Goal: Navigation & Orientation: Find specific page/section

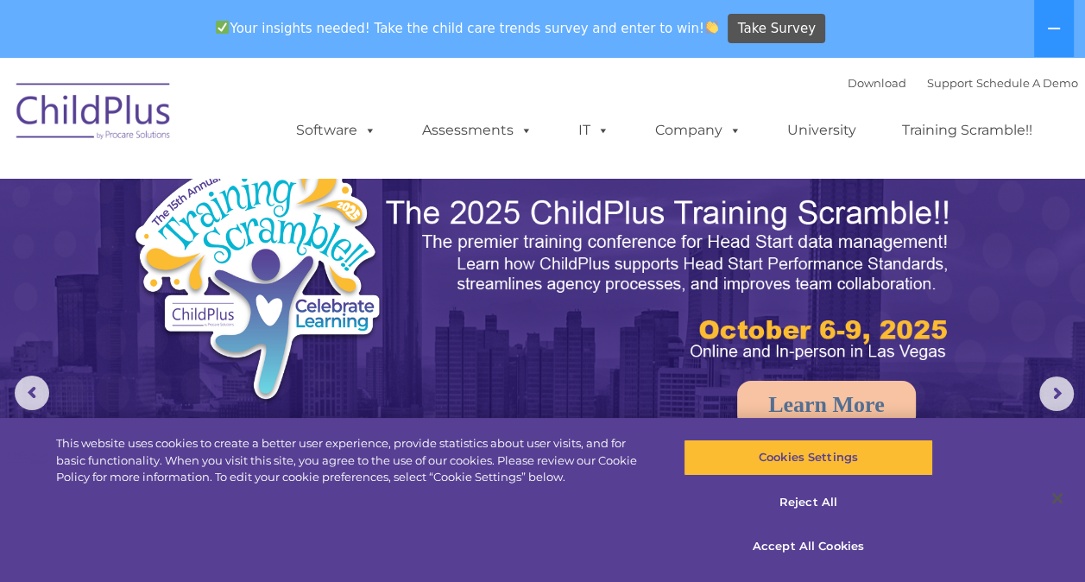
select select "MEDIUM"
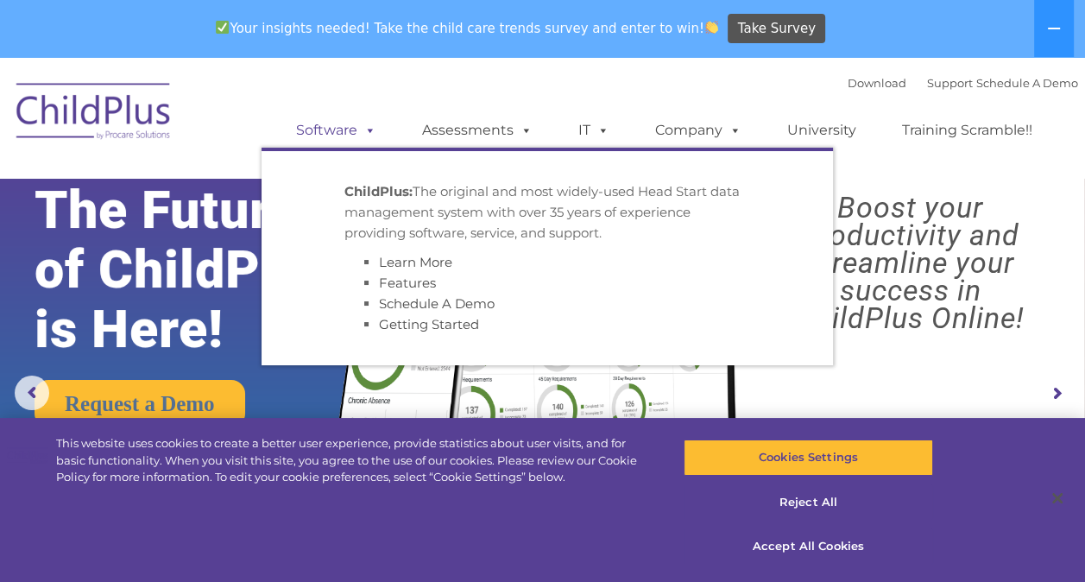
click at [362, 131] on span at bounding box center [366, 130] width 19 height 16
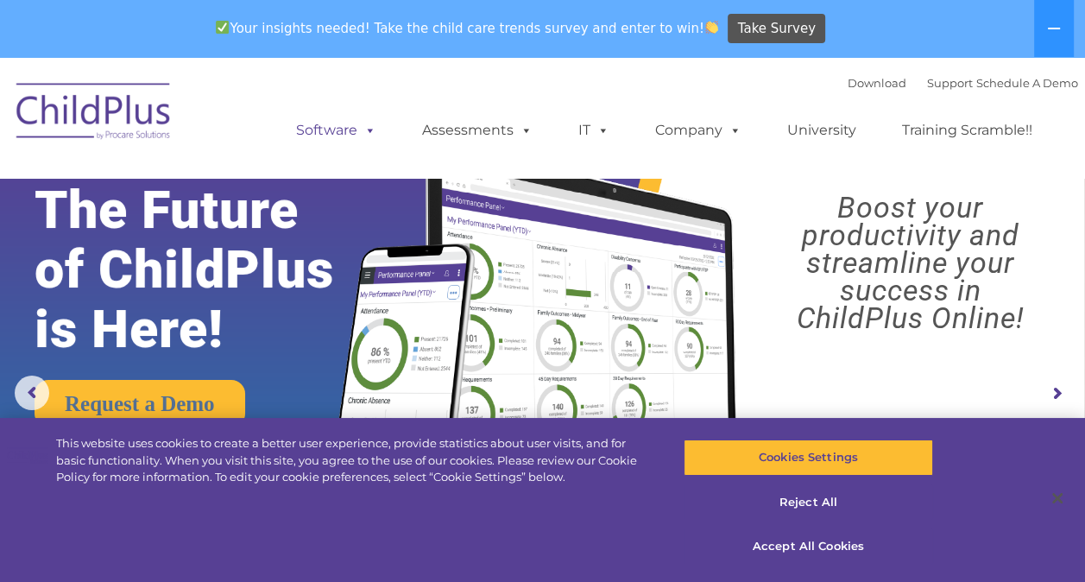
click at [362, 131] on span at bounding box center [366, 130] width 19 height 16
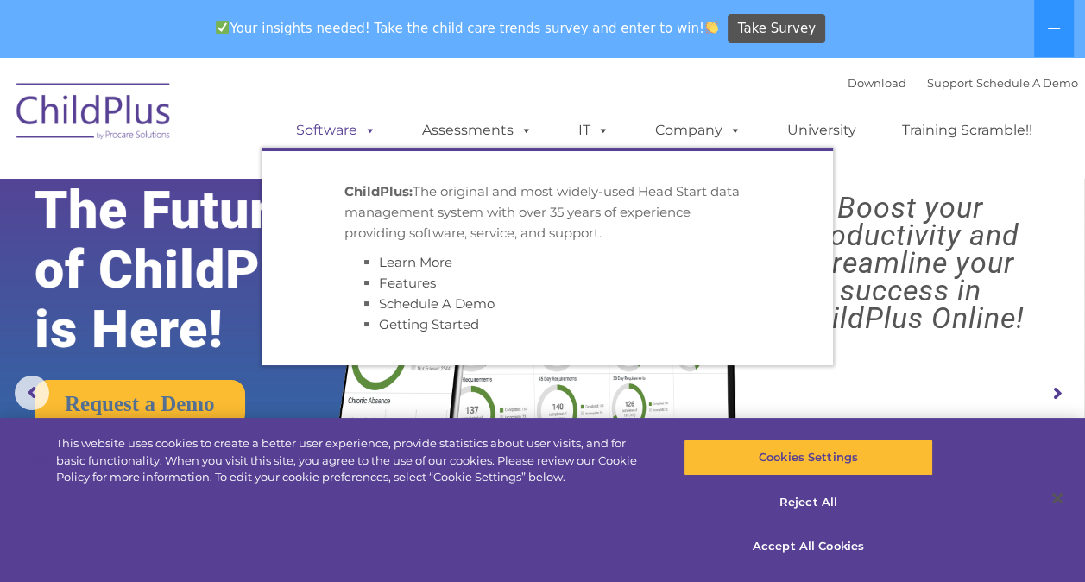
click at [362, 131] on span at bounding box center [366, 130] width 19 height 16
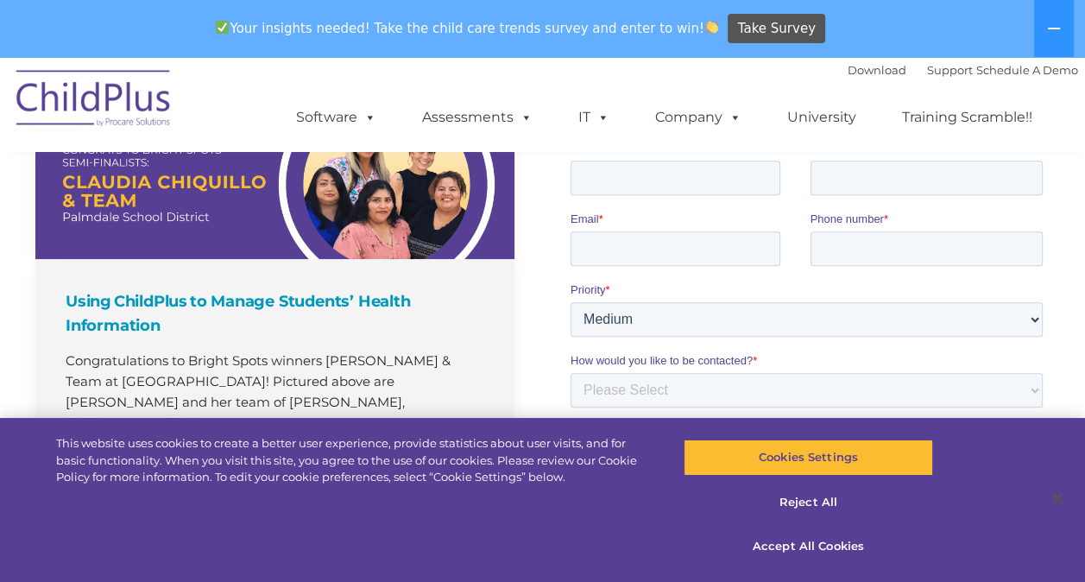
scroll to position [1259, 0]
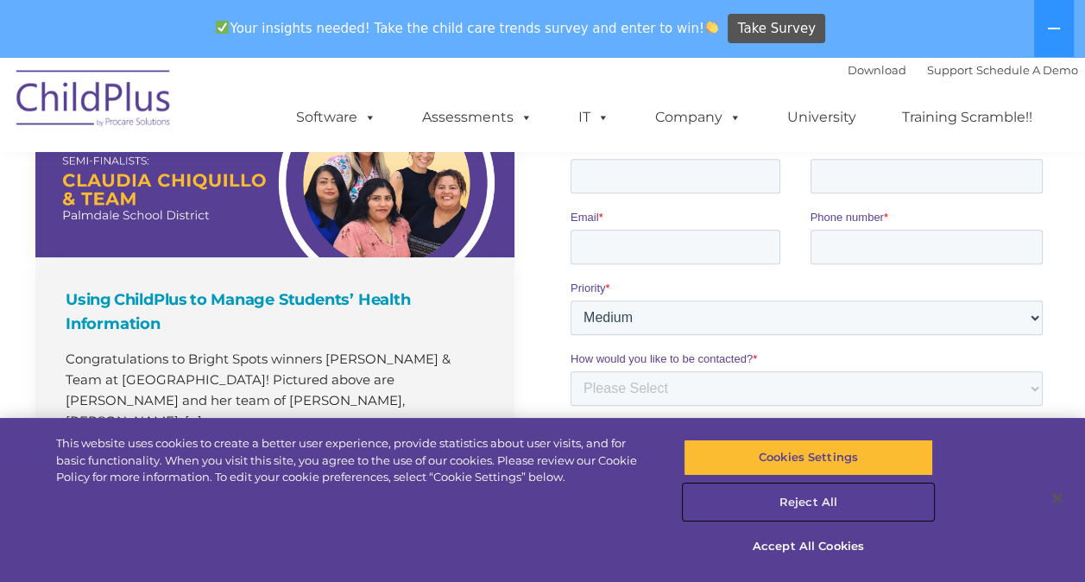
click at [815, 496] on button "Reject All" at bounding box center [808, 502] width 249 height 36
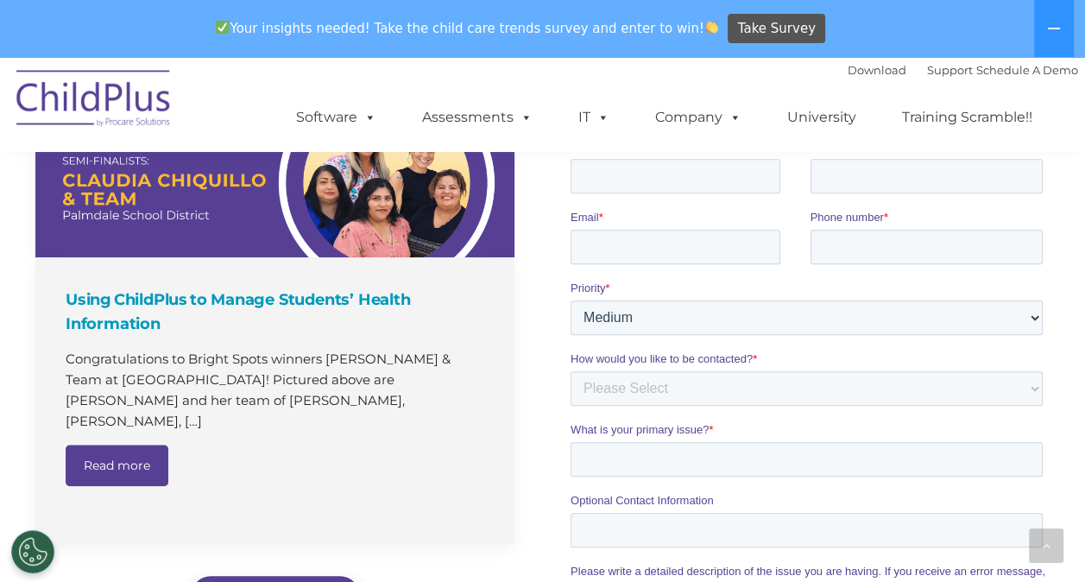
scroll to position [827, 0]
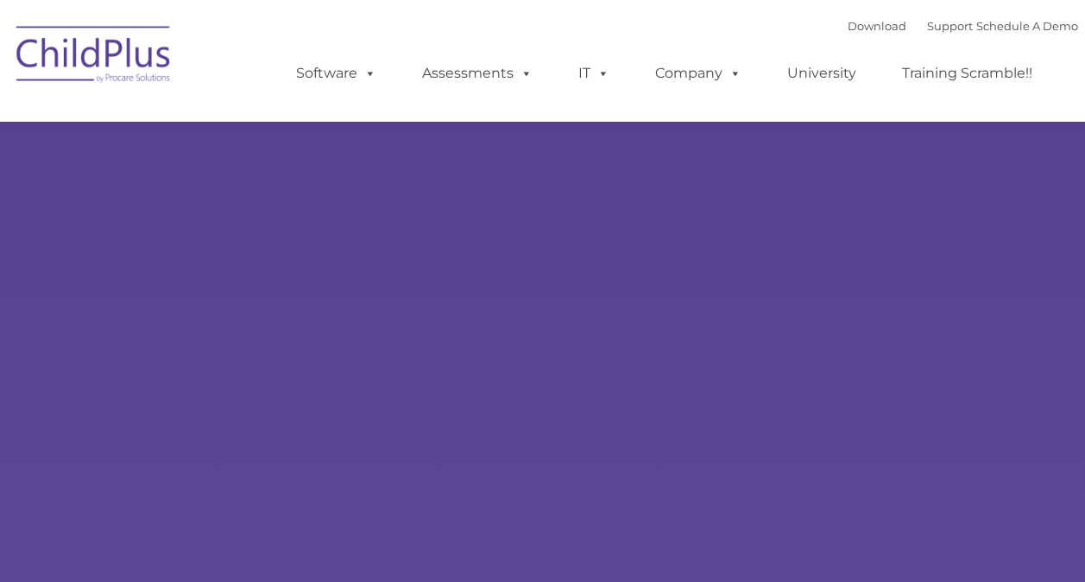
type input ""
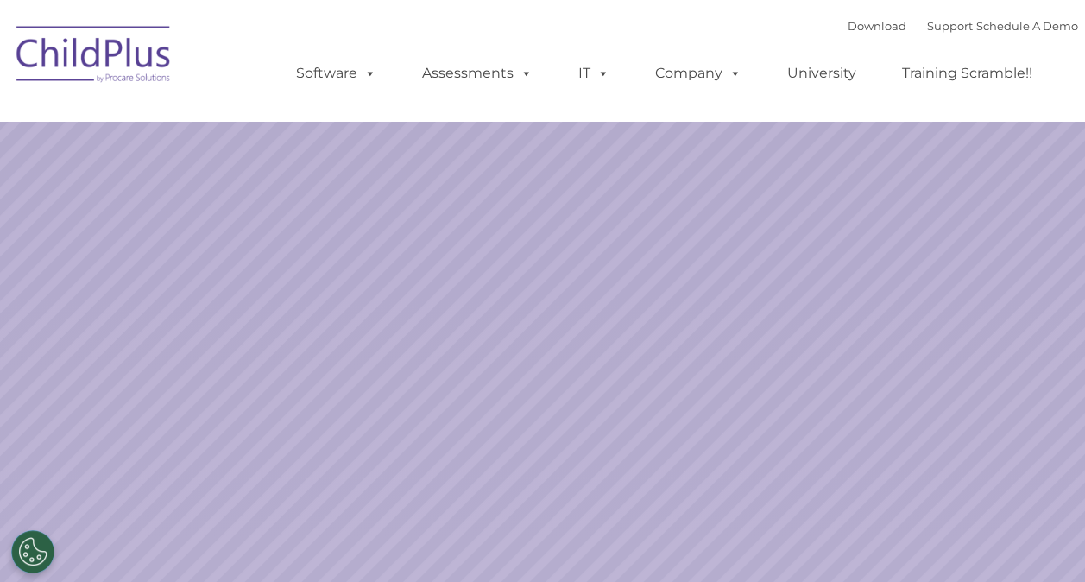
select select "MEDIUM"
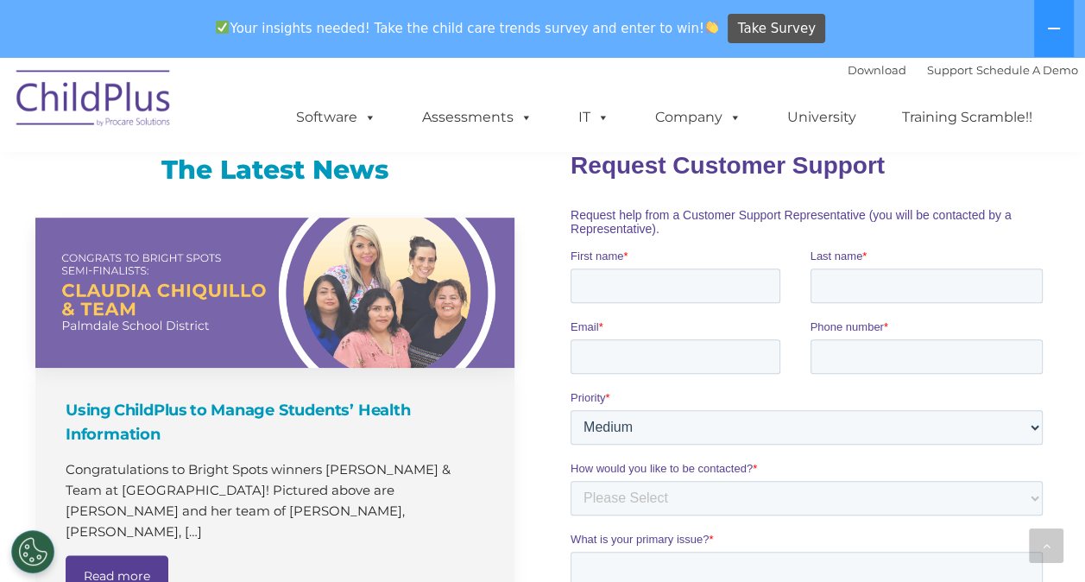
scroll to position [1172, 0]
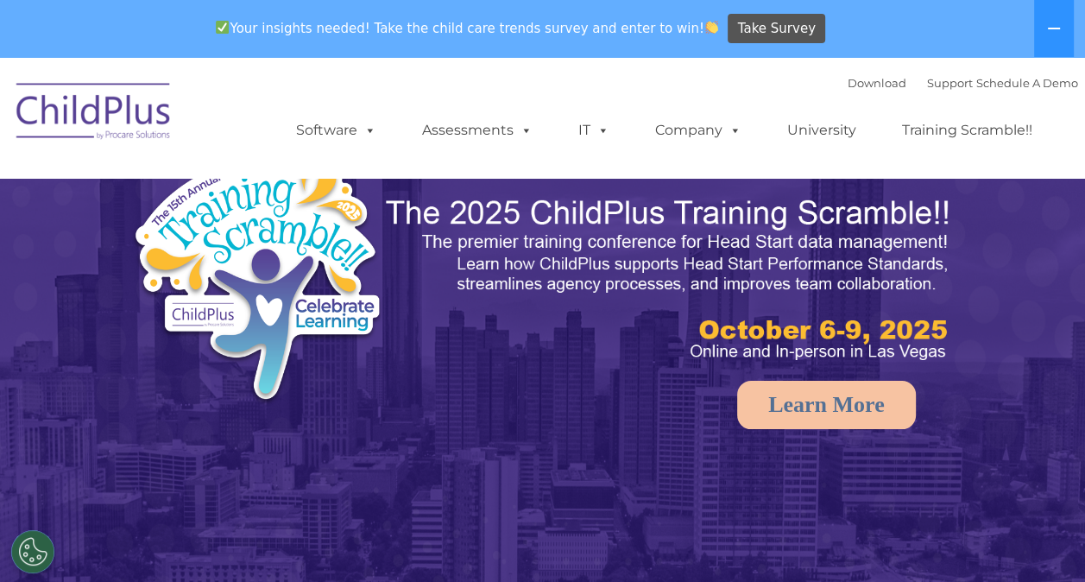
select select "MEDIUM"
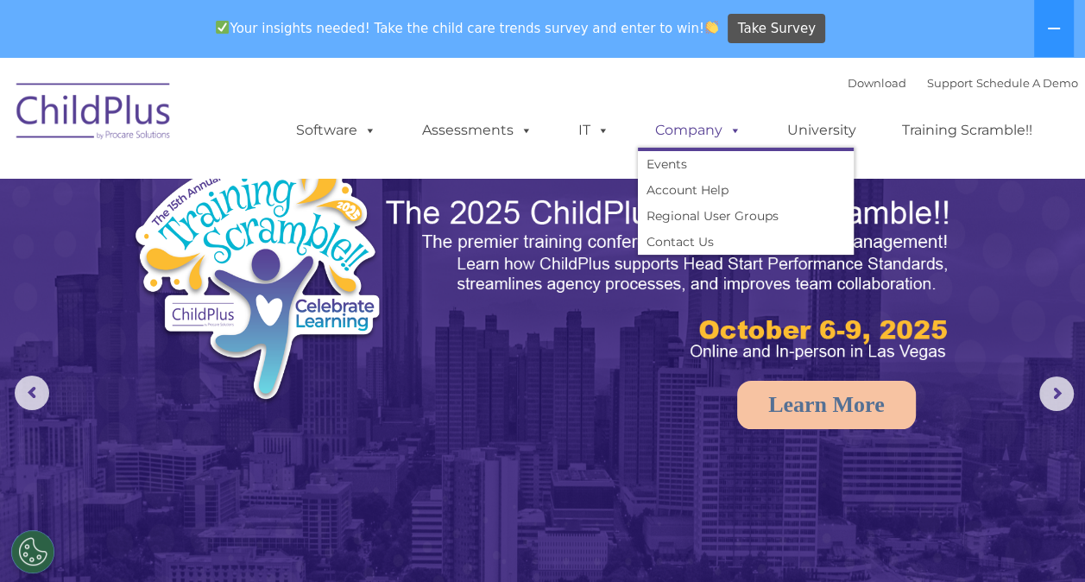
click at [699, 134] on link "Company" at bounding box center [698, 130] width 121 height 35
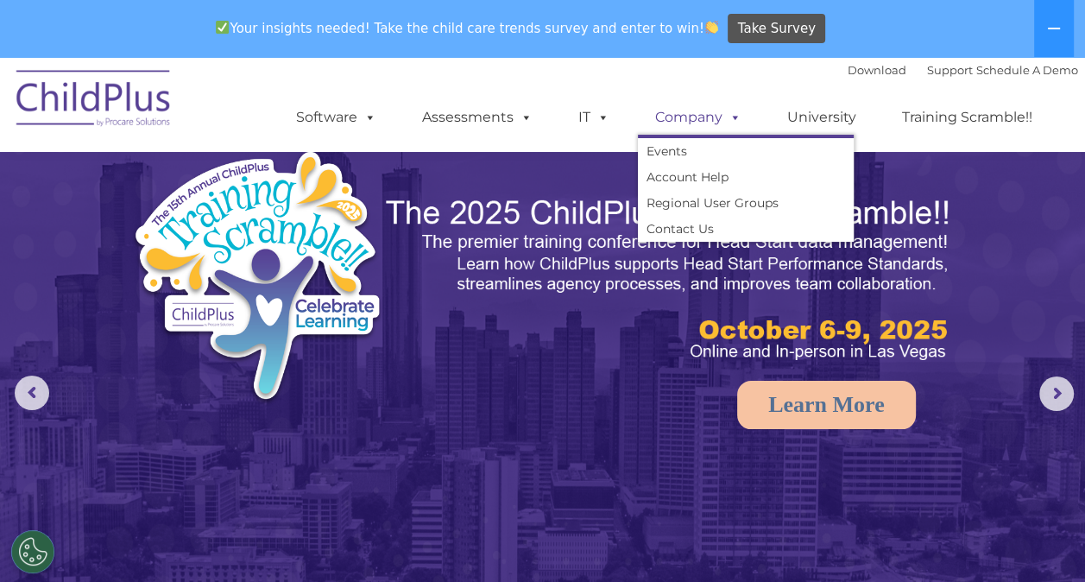
scroll to position [57, 0]
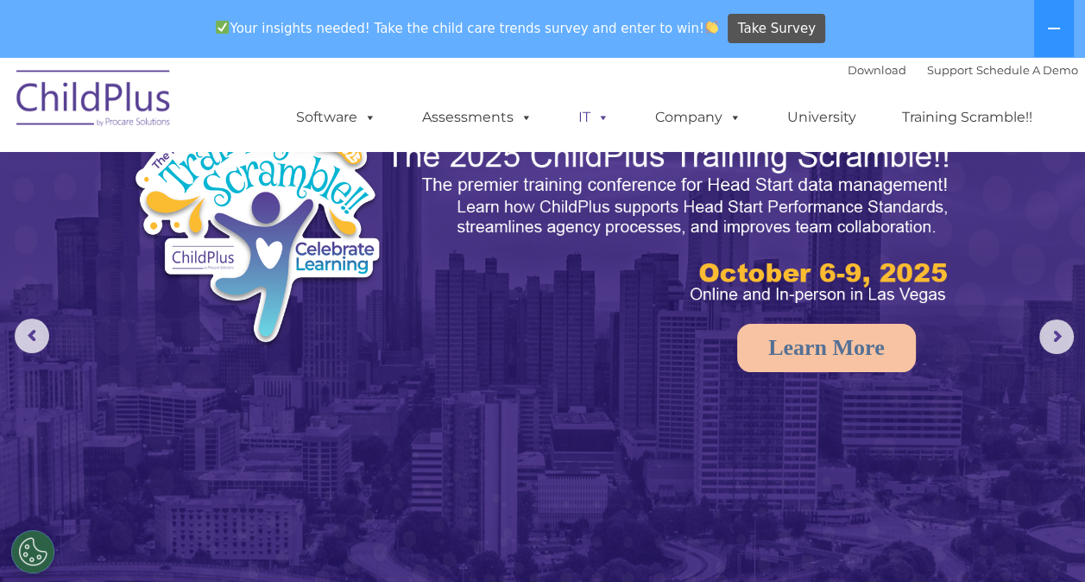
click at [597, 110] on span at bounding box center [599, 117] width 19 height 16
click at [588, 117] on link "IT" at bounding box center [594, 117] width 66 height 35
